Goal: Task Accomplishment & Management: Manage account settings

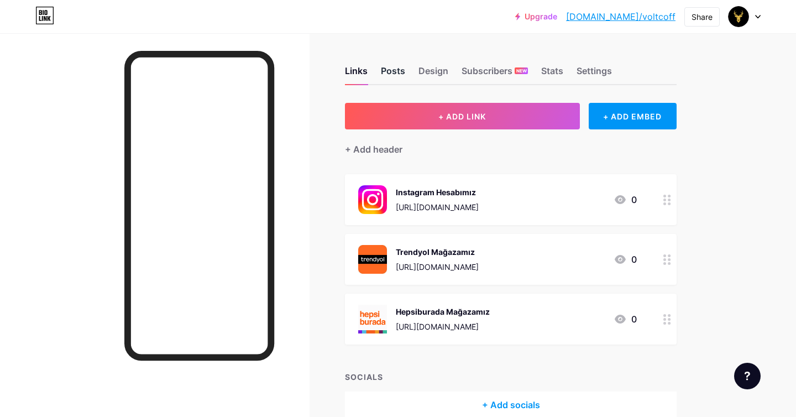
click at [384, 70] on div "Posts" at bounding box center [393, 74] width 24 height 20
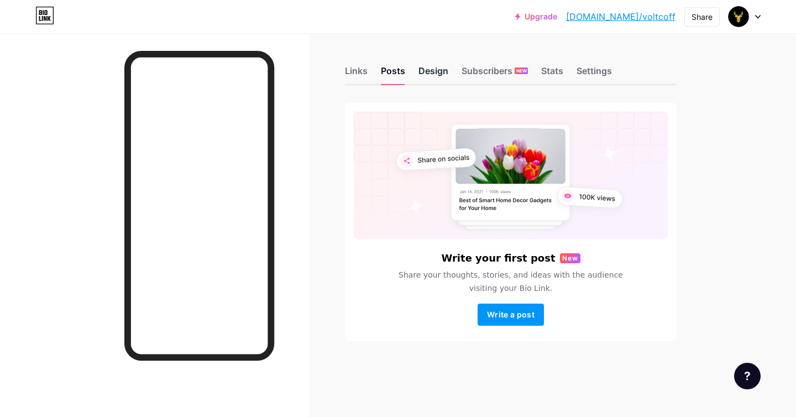
click at [426, 69] on div "Design" at bounding box center [433, 74] width 30 height 20
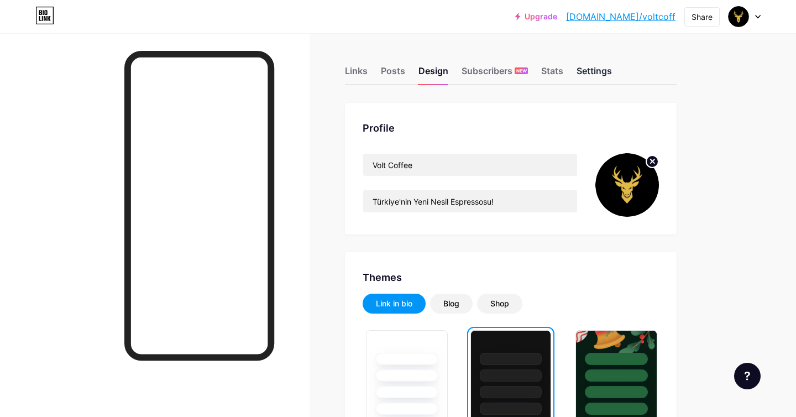
click at [596, 66] on div "Settings" at bounding box center [593, 74] width 35 height 20
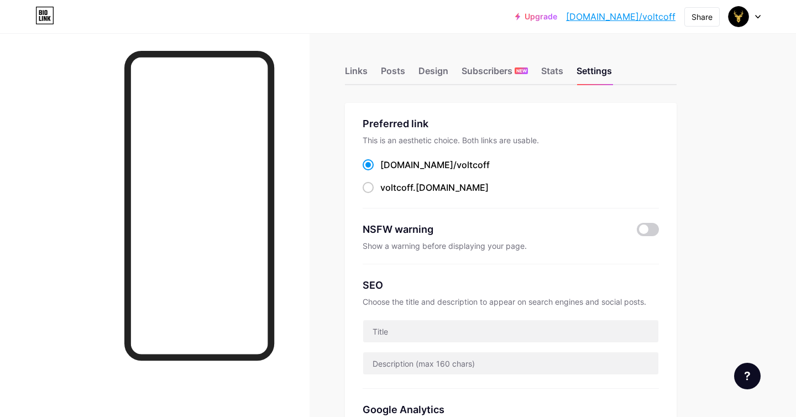
click at [749, 9] on div at bounding box center [744, 17] width 32 height 20
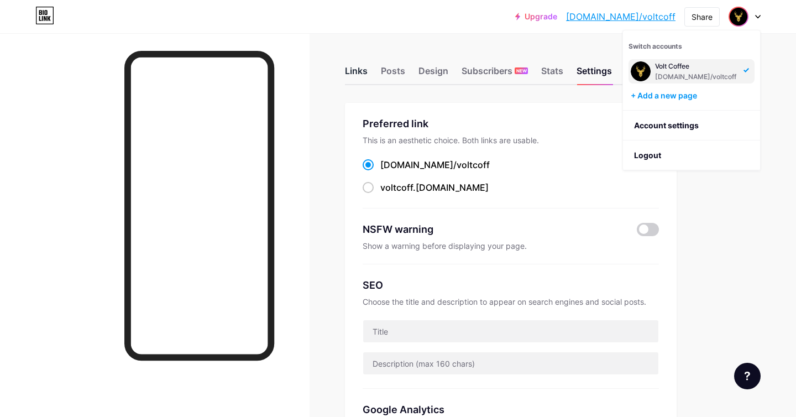
click at [354, 70] on div "Links" at bounding box center [356, 74] width 23 height 20
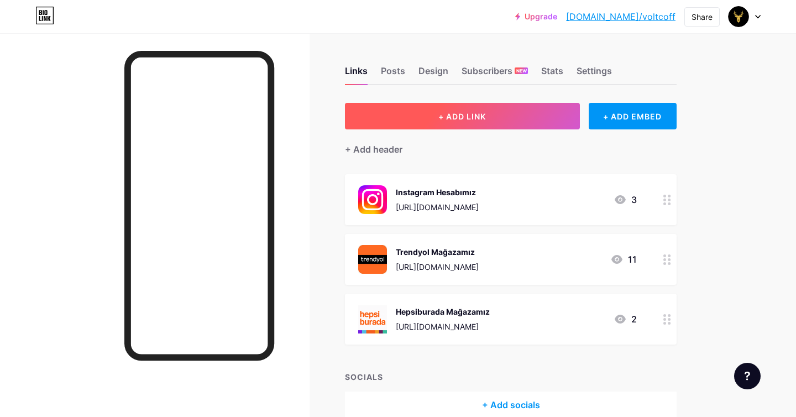
click at [526, 115] on button "+ ADD LINK" at bounding box center [462, 116] width 235 height 27
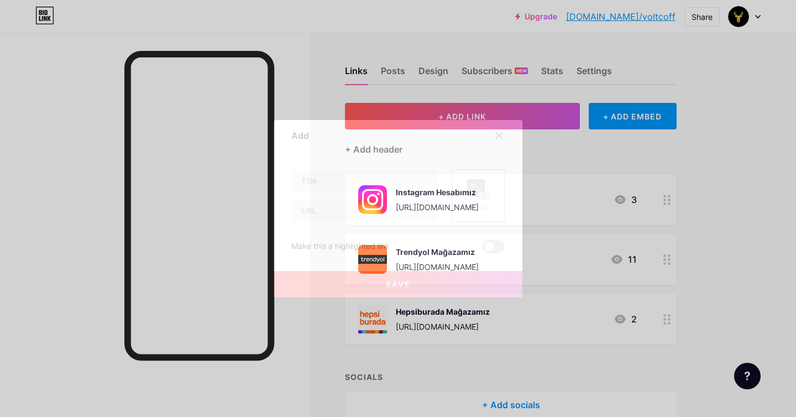
click at [477, 195] on rect at bounding box center [476, 188] width 18 height 18
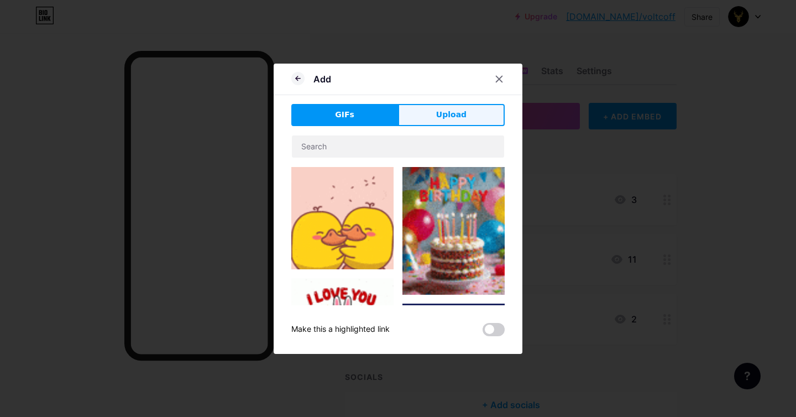
click at [448, 107] on button "Upload" at bounding box center [451, 115] width 107 height 22
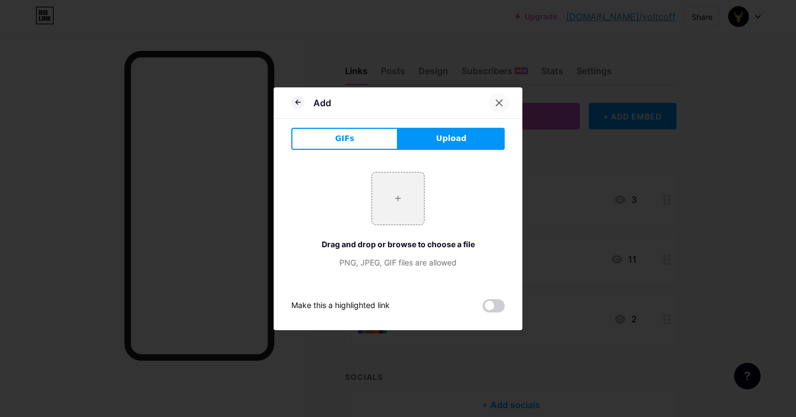
click at [497, 102] on icon at bounding box center [499, 102] width 6 height 6
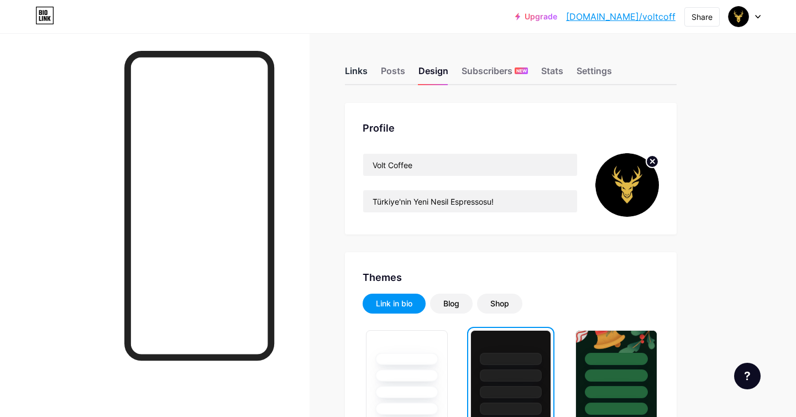
click at [362, 64] on div "Links" at bounding box center [356, 74] width 23 height 20
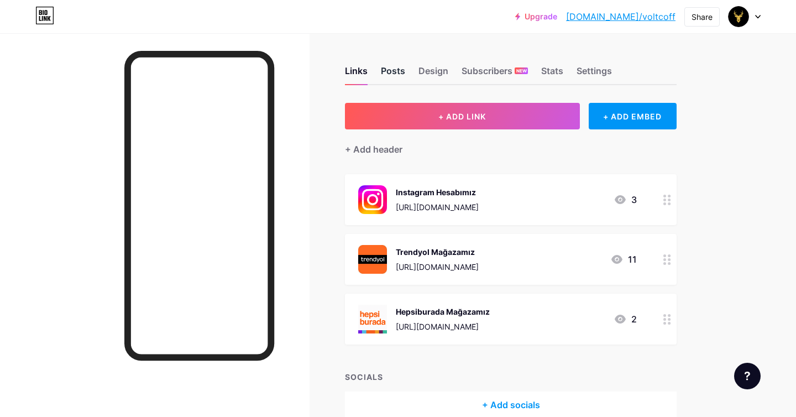
click at [387, 75] on div "Posts" at bounding box center [393, 74] width 24 height 20
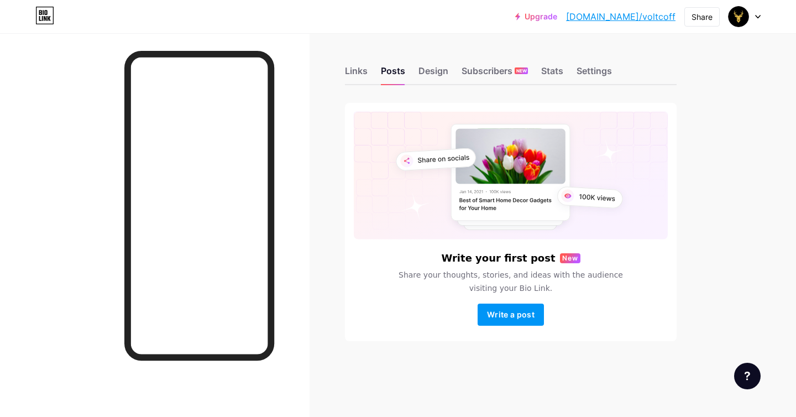
click at [375, 80] on div "Links Posts Design Subscribers NEW Stats Settings" at bounding box center [511, 65] width 332 height 39
click at [370, 75] on div "Links Posts Design Subscribers NEW Stats Settings" at bounding box center [511, 65] width 332 height 39
click at [354, 69] on div "Links" at bounding box center [356, 74] width 23 height 20
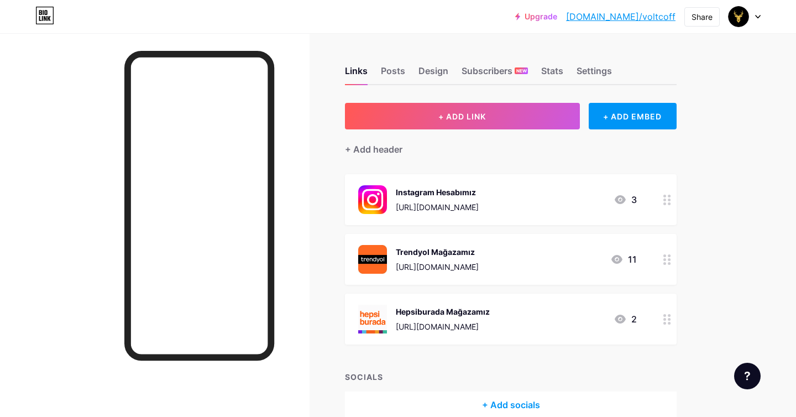
click at [623, 267] on div "Trendyol Mağazamız [URL][DOMAIN_NAME] 11" at bounding box center [497, 259] width 279 height 29
click at [444, 297] on button "Save" at bounding box center [398, 295] width 249 height 27
